Goal: Browse casually

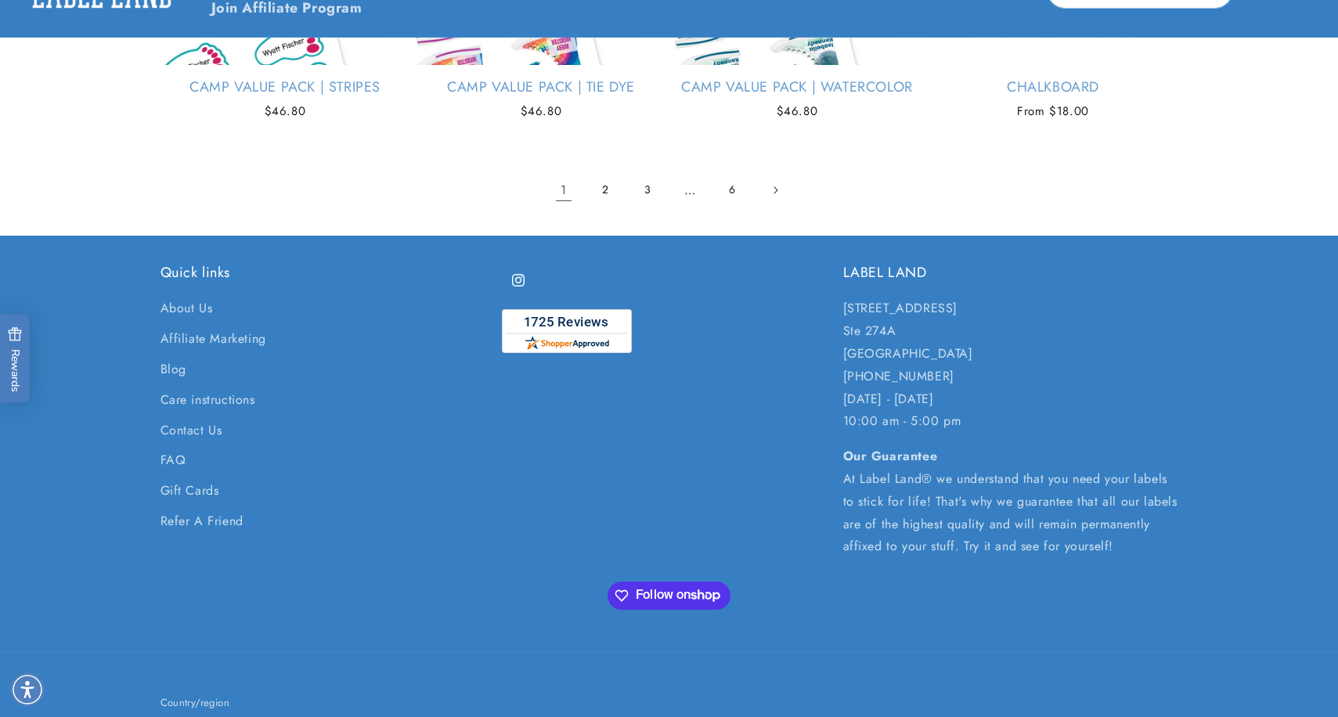
scroll to position [3209, 0]
